Goal: Task Accomplishment & Management: Use online tool/utility

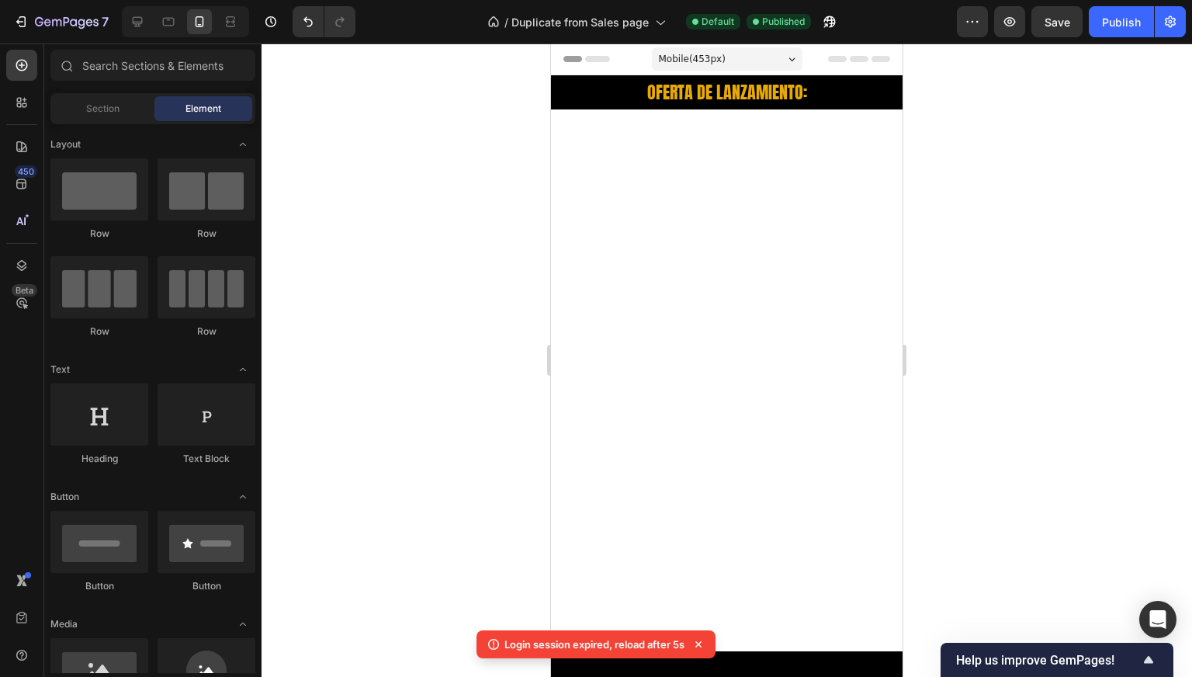
scroll to position [3938, 0]
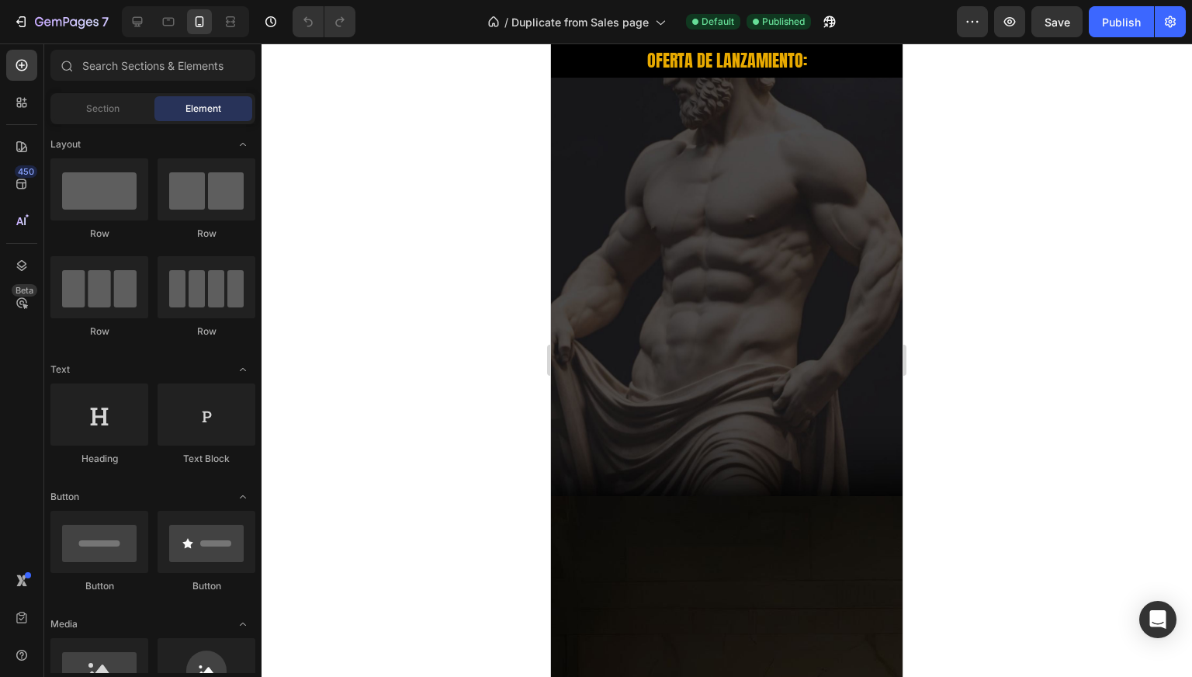
scroll to position [3883, 0]
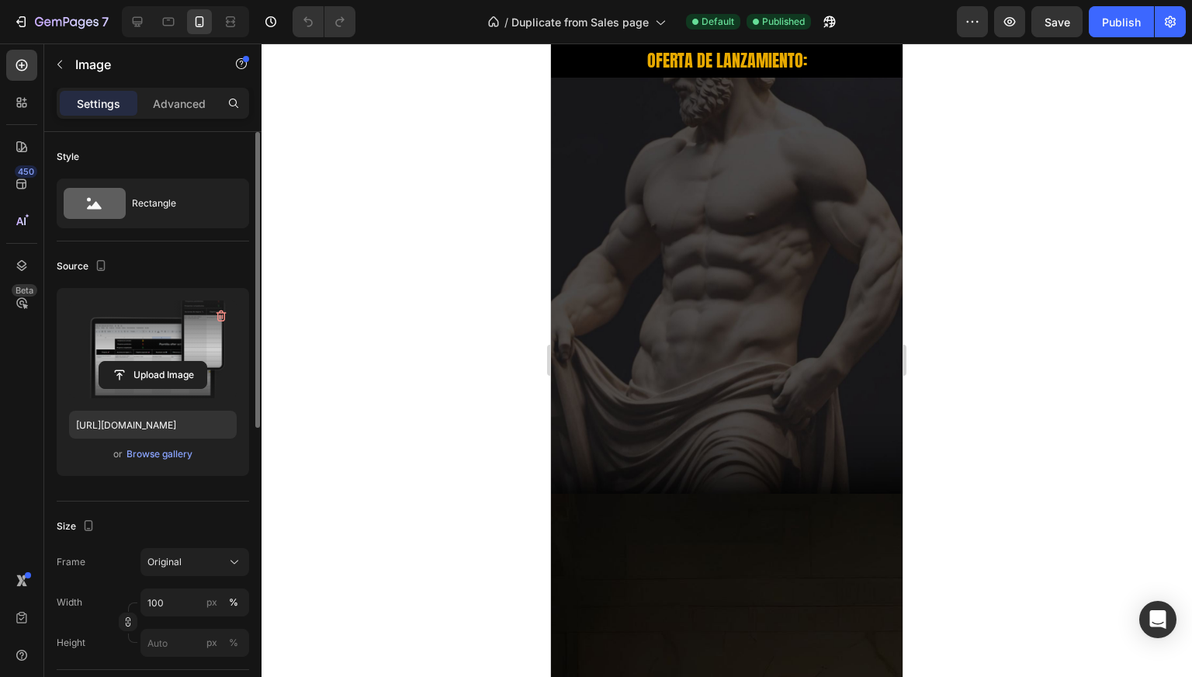
click at [140, 334] on label at bounding box center [153, 349] width 168 height 98
click at [140, 362] on input "file" at bounding box center [152, 375] width 107 height 26
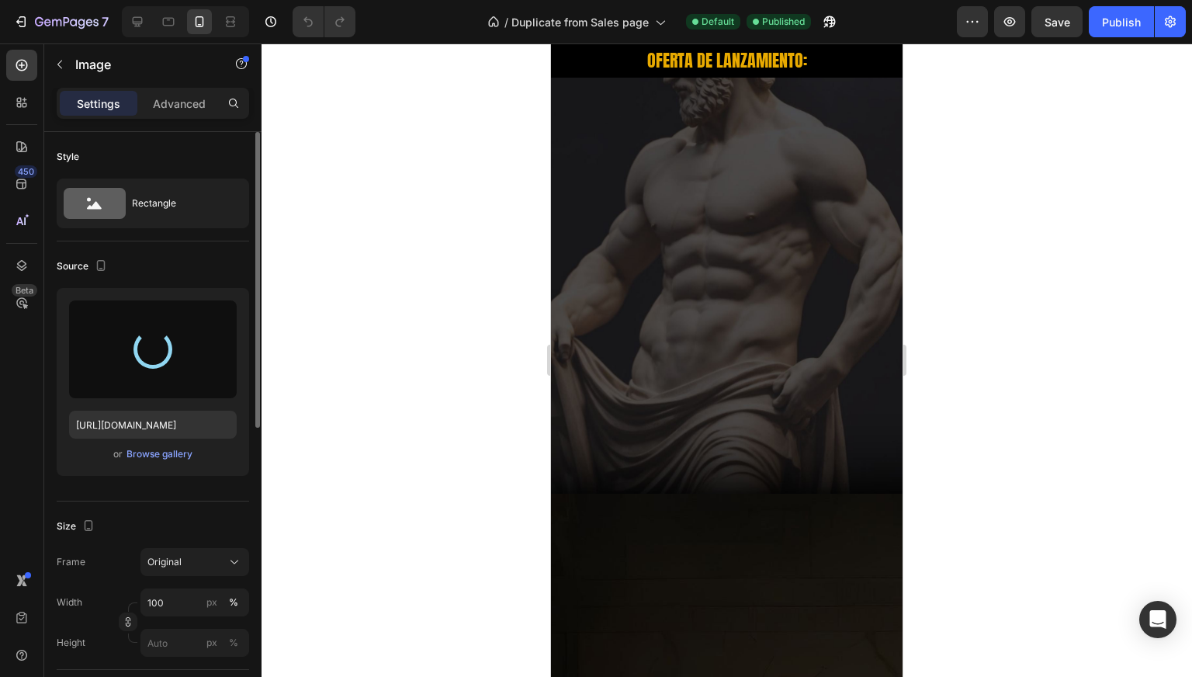
type input "[URL][DOMAIN_NAME]"
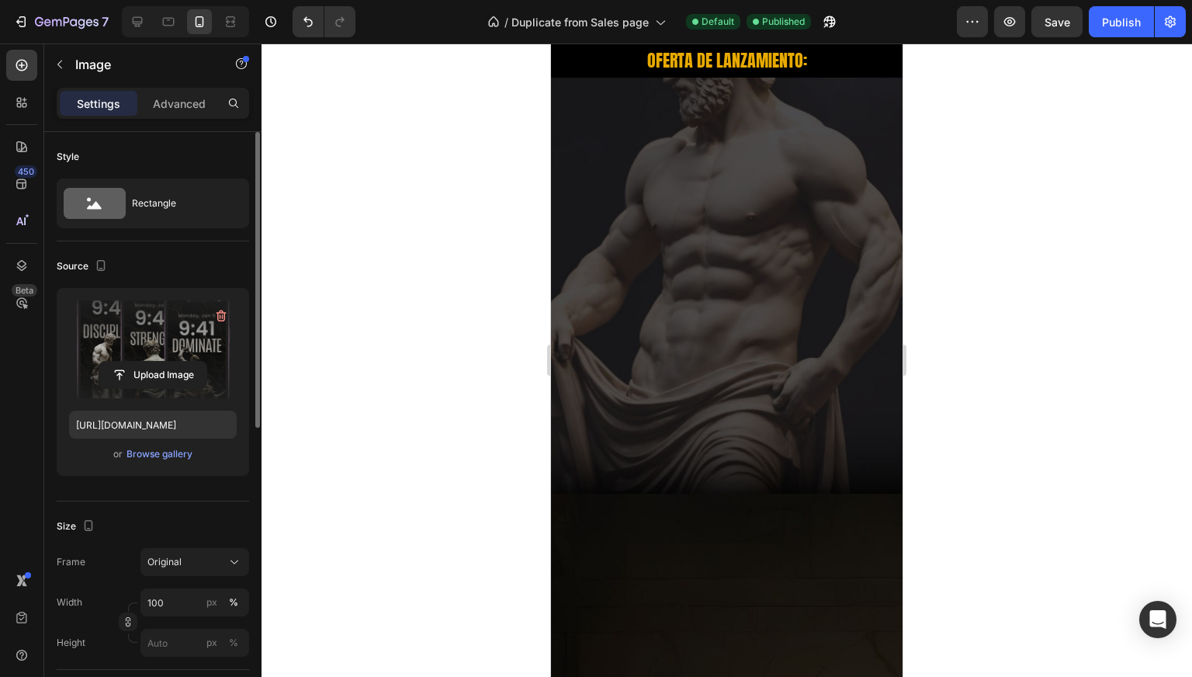
click at [508, 259] on div at bounding box center [727, 359] width 931 height 633
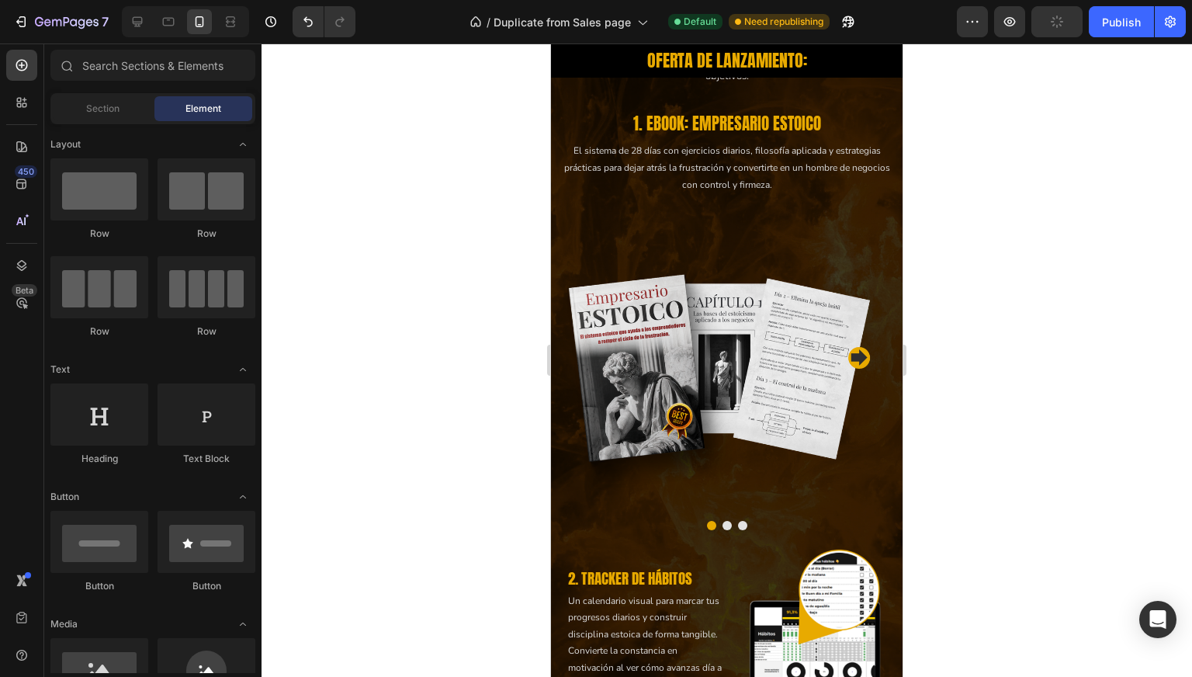
scroll to position [2444, 0]
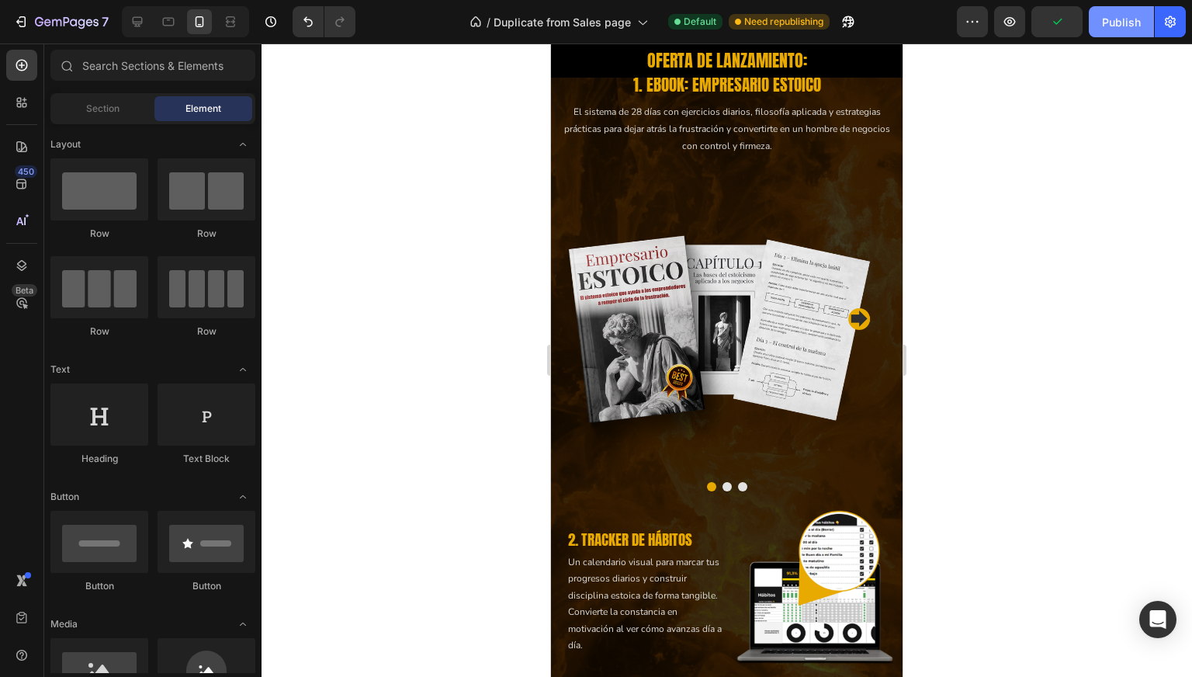
click at [1122, 19] on div "Publish" at bounding box center [1121, 22] width 39 height 16
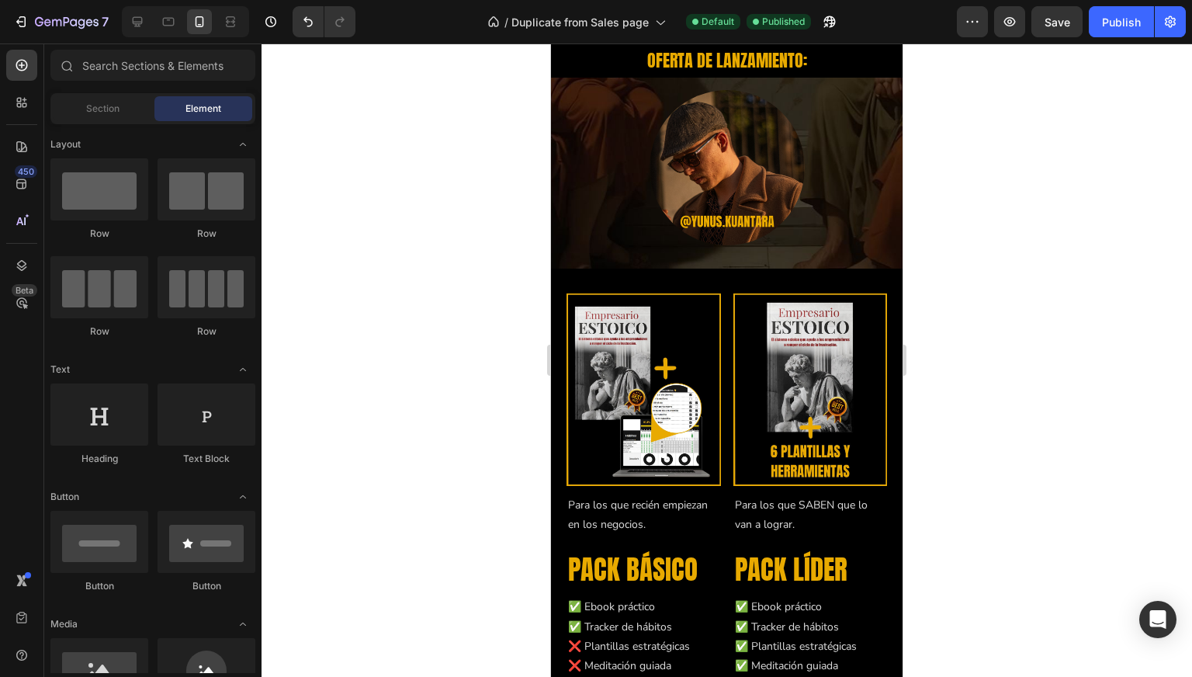
scroll to position [6127, 0]
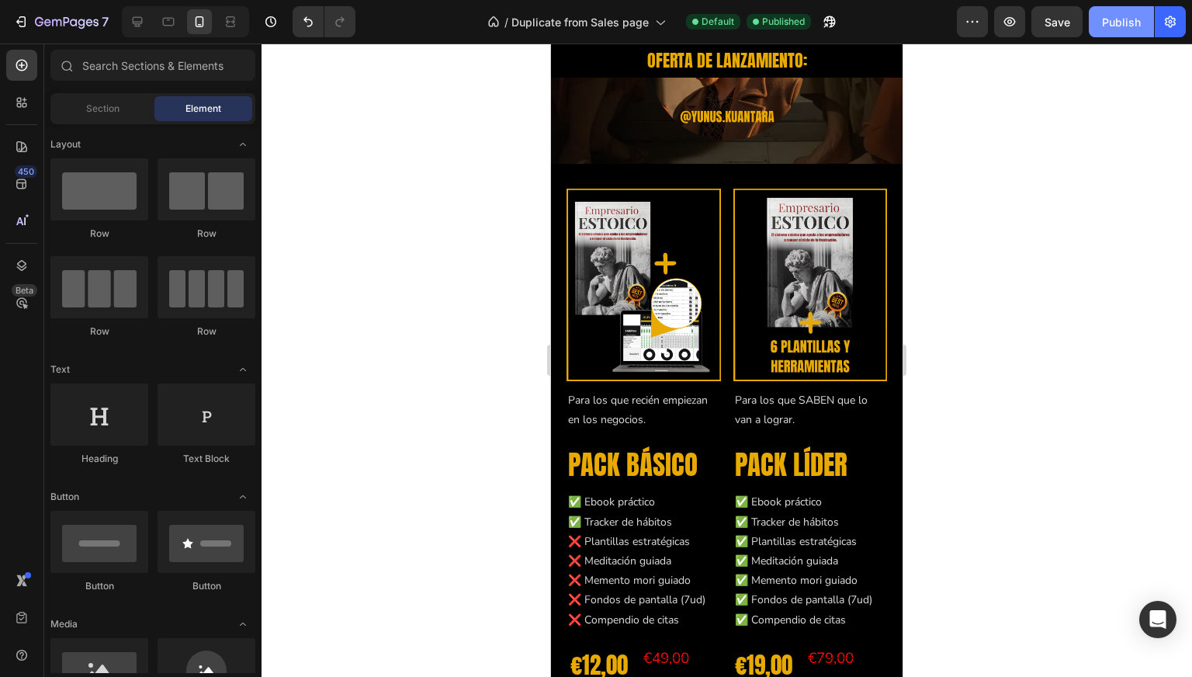
click at [1108, 26] on div "Publish" at bounding box center [1121, 22] width 39 height 16
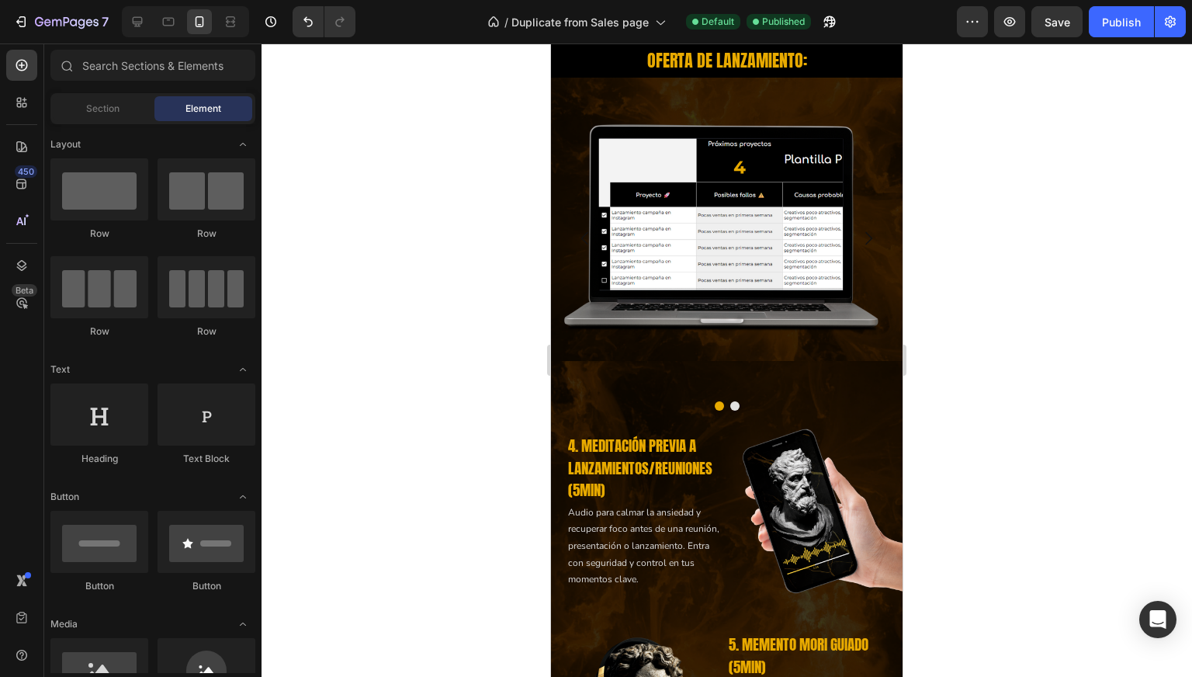
scroll to position [3493, 0]
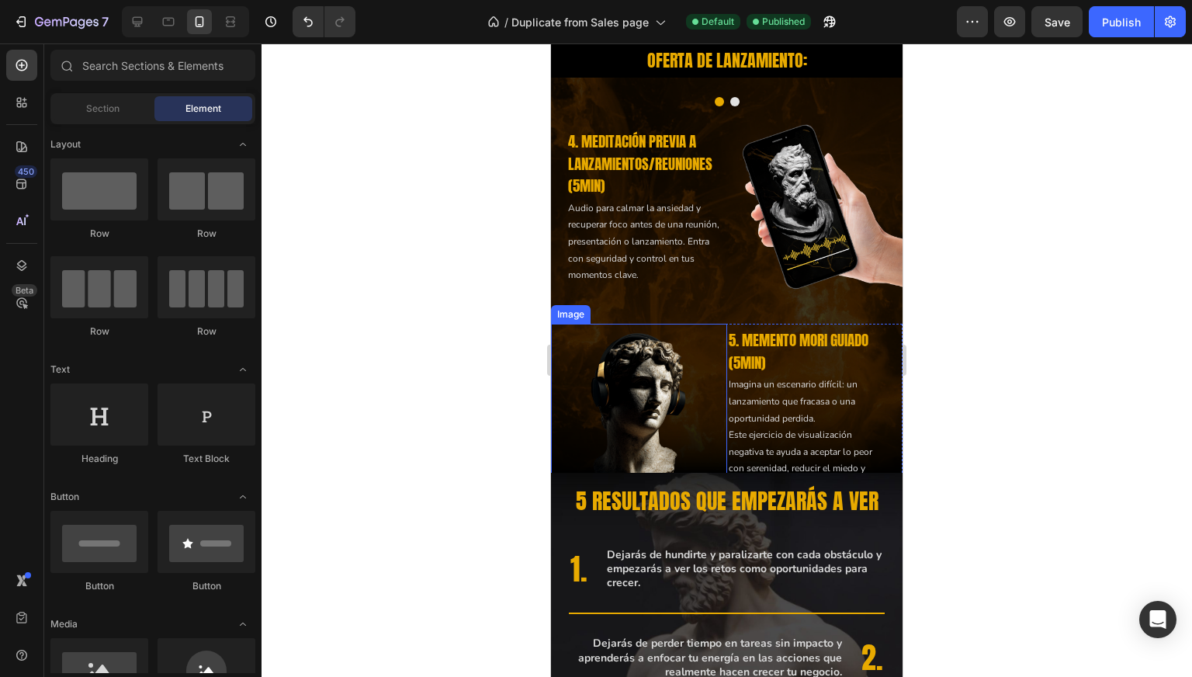
click at [640, 382] on img at bounding box center [639, 412] width 176 height 176
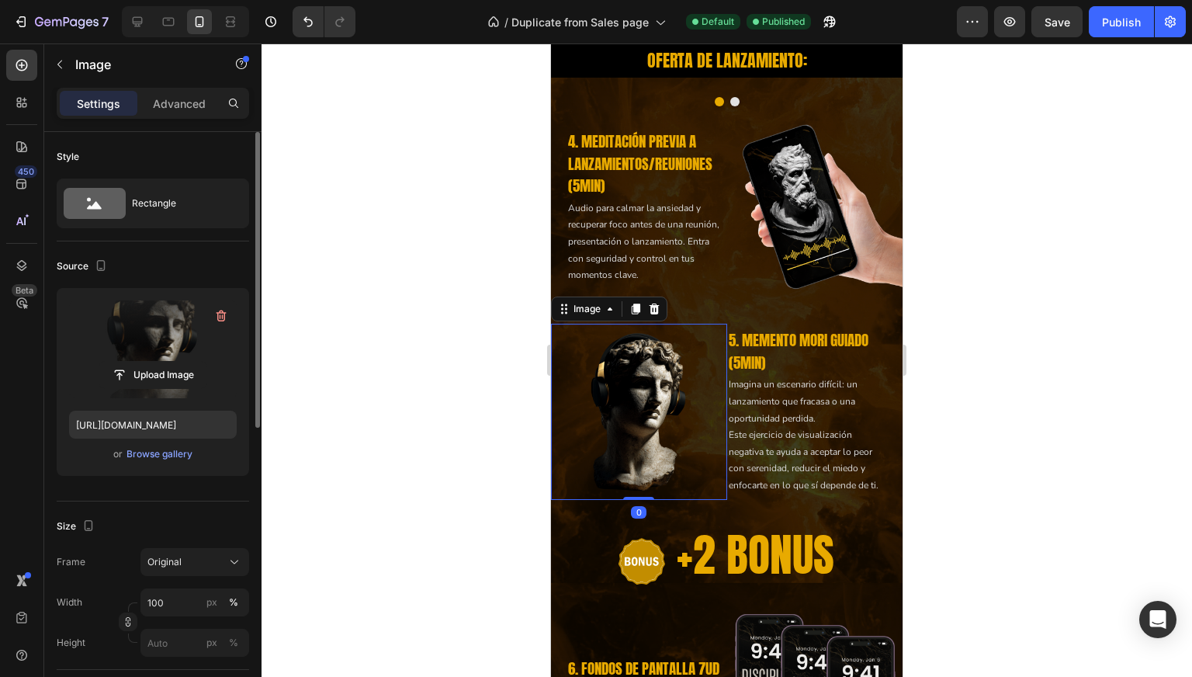
click at [153, 339] on label at bounding box center [153, 349] width 168 height 98
click at [153, 362] on input "file" at bounding box center [152, 375] width 107 height 26
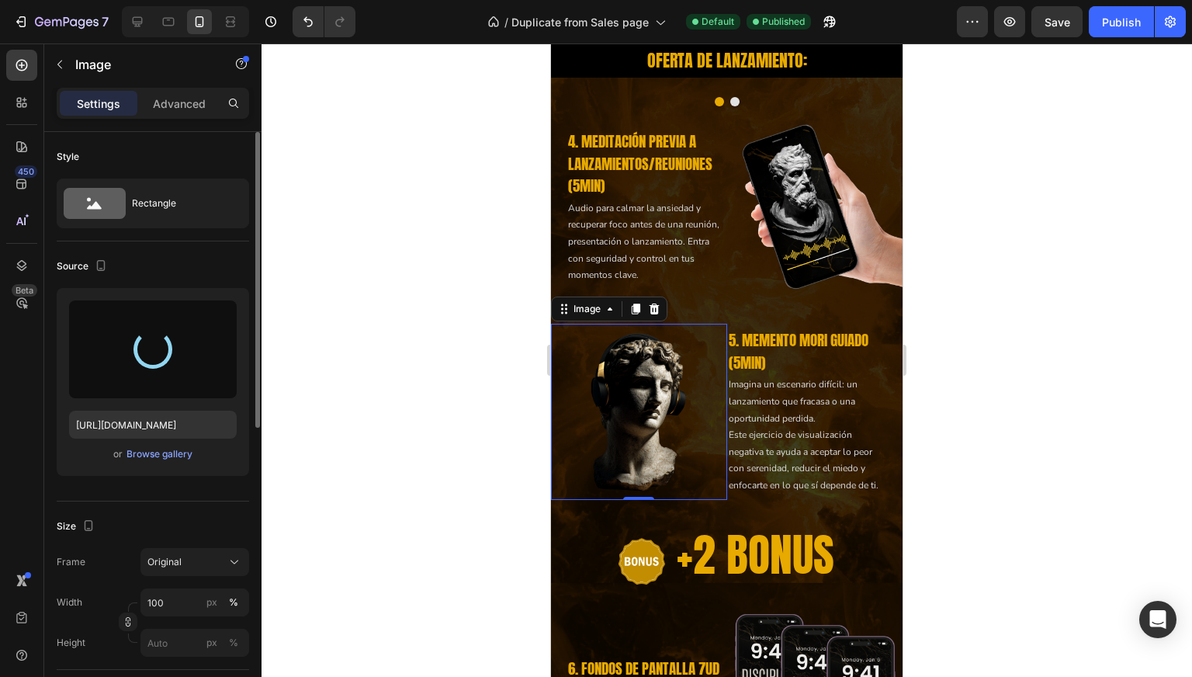
type input "[URL][DOMAIN_NAME]"
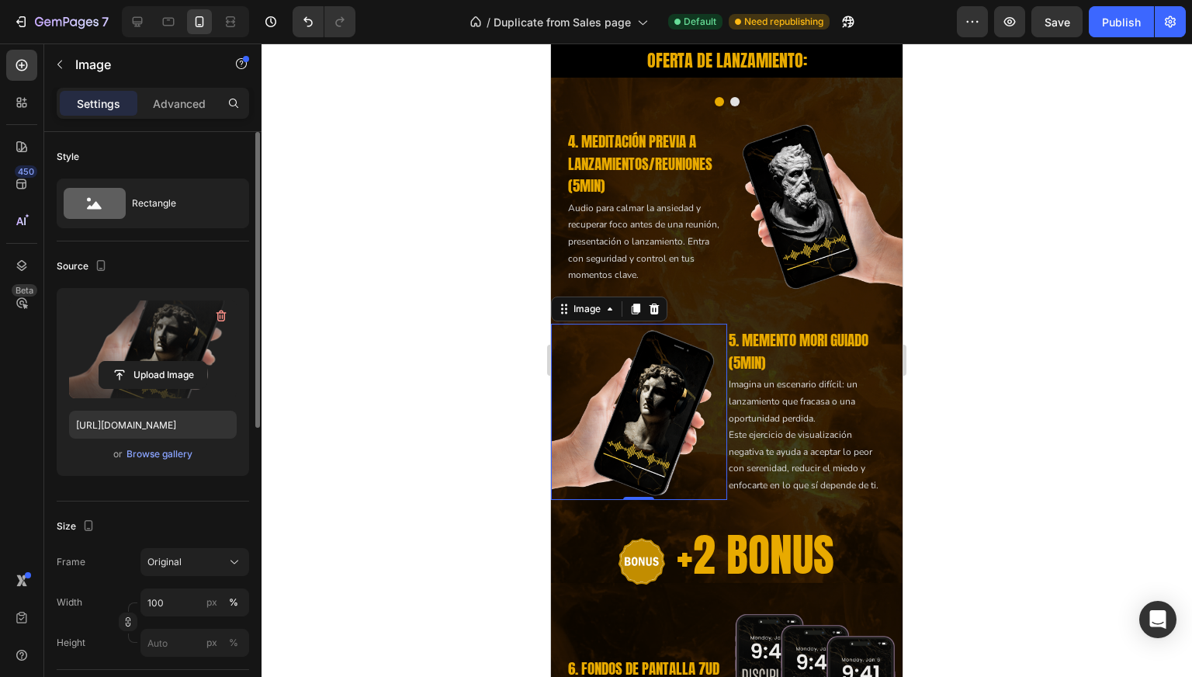
click at [1017, 268] on div at bounding box center [727, 359] width 931 height 633
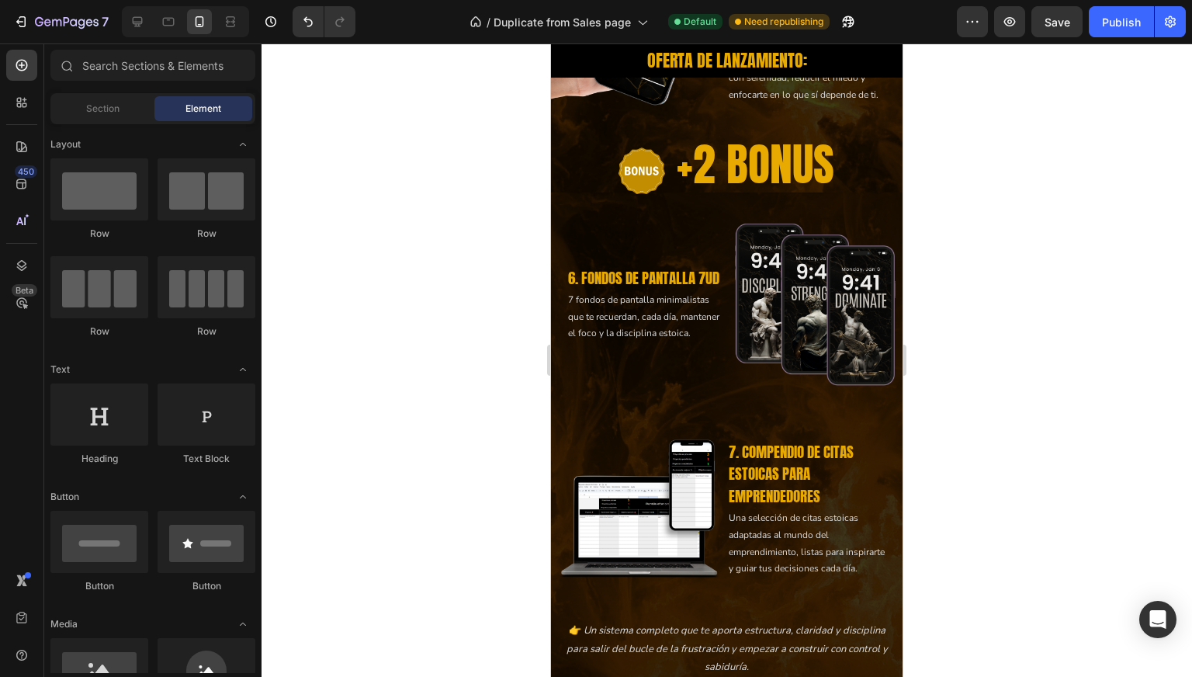
scroll to position [3965, 0]
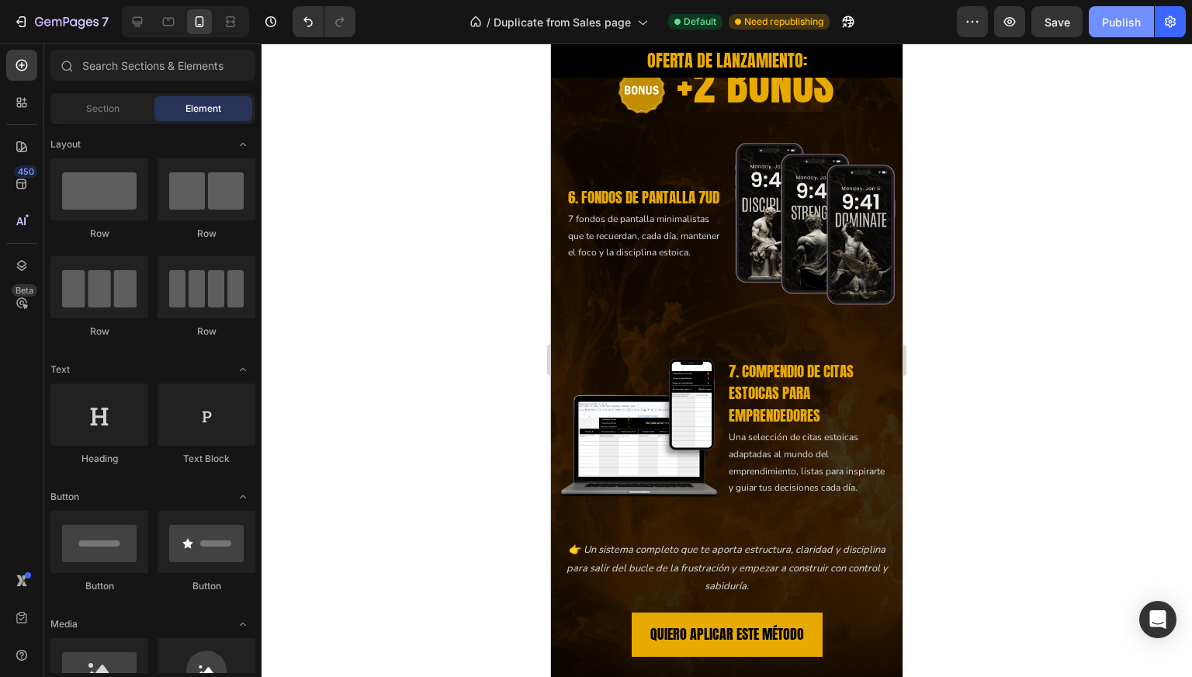
click at [1109, 23] on div "Publish" at bounding box center [1121, 22] width 39 height 16
